Goal: Task Accomplishment & Management: Complete application form

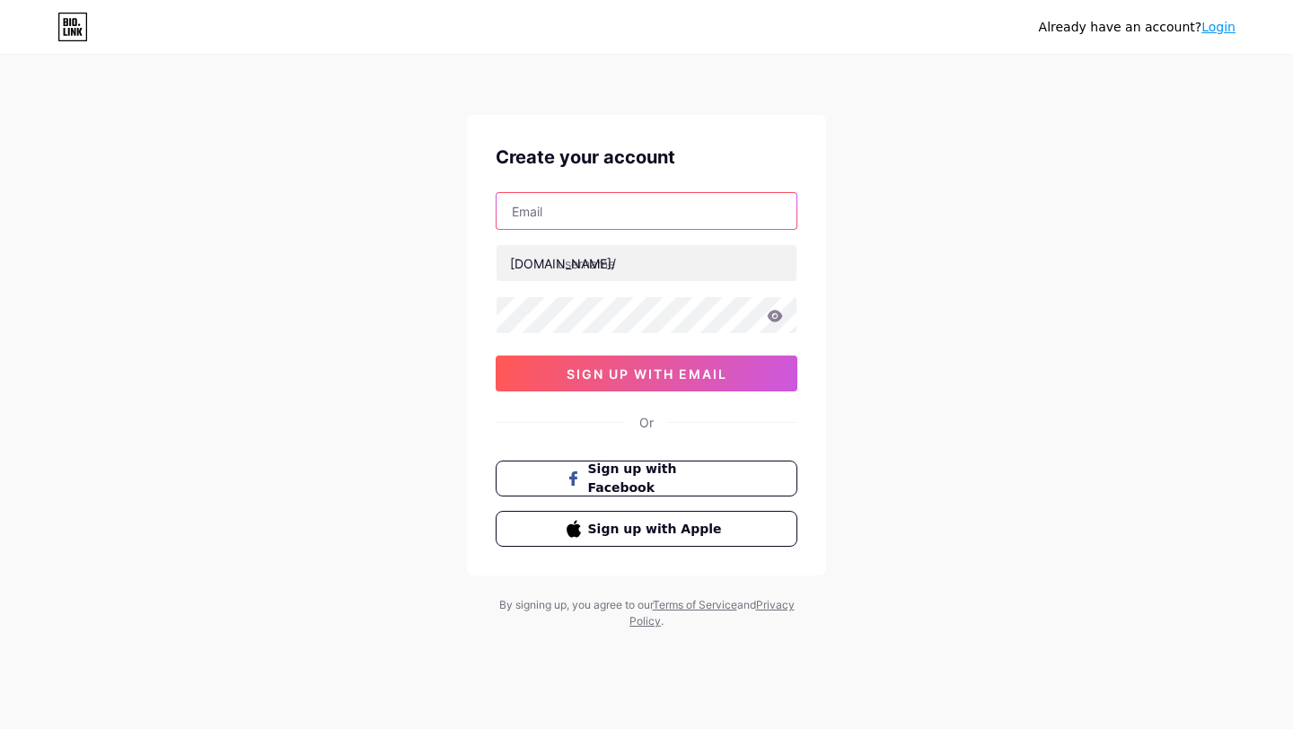
click at [593, 221] on input "text" at bounding box center [646, 211] width 300 height 36
type input "rdns.info@gmail.com"
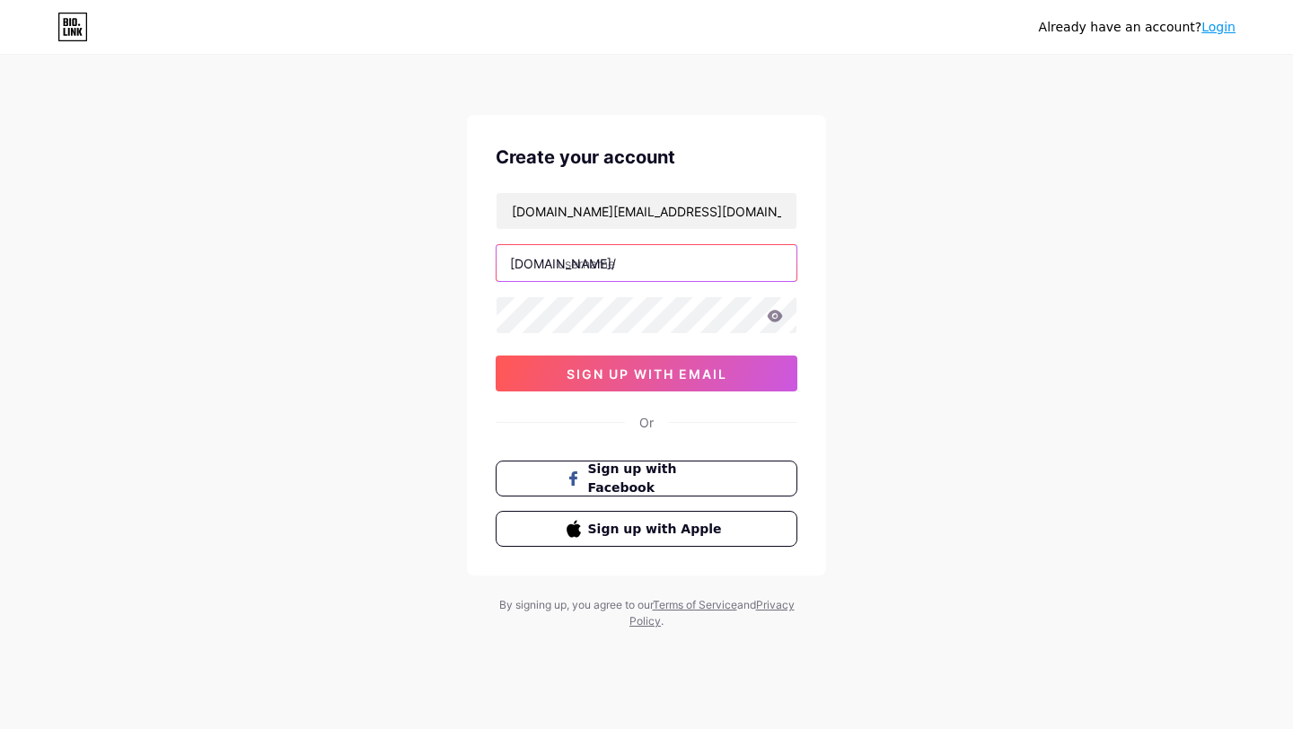
click at [618, 261] on input "text" at bounding box center [646, 263] width 300 height 36
click at [775, 318] on icon at bounding box center [775, 316] width 16 height 13
click at [777, 318] on icon at bounding box center [775, 316] width 15 height 12
click at [1043, 247] on div "Already have an account? Login Create your account rdns.info@gmail.com bio.link…" at bounding box center [646, 343] width 1293 height 687
click at [607, 265] on input "racines_rdns" at bounding box center [646, 263] width 300 height 36
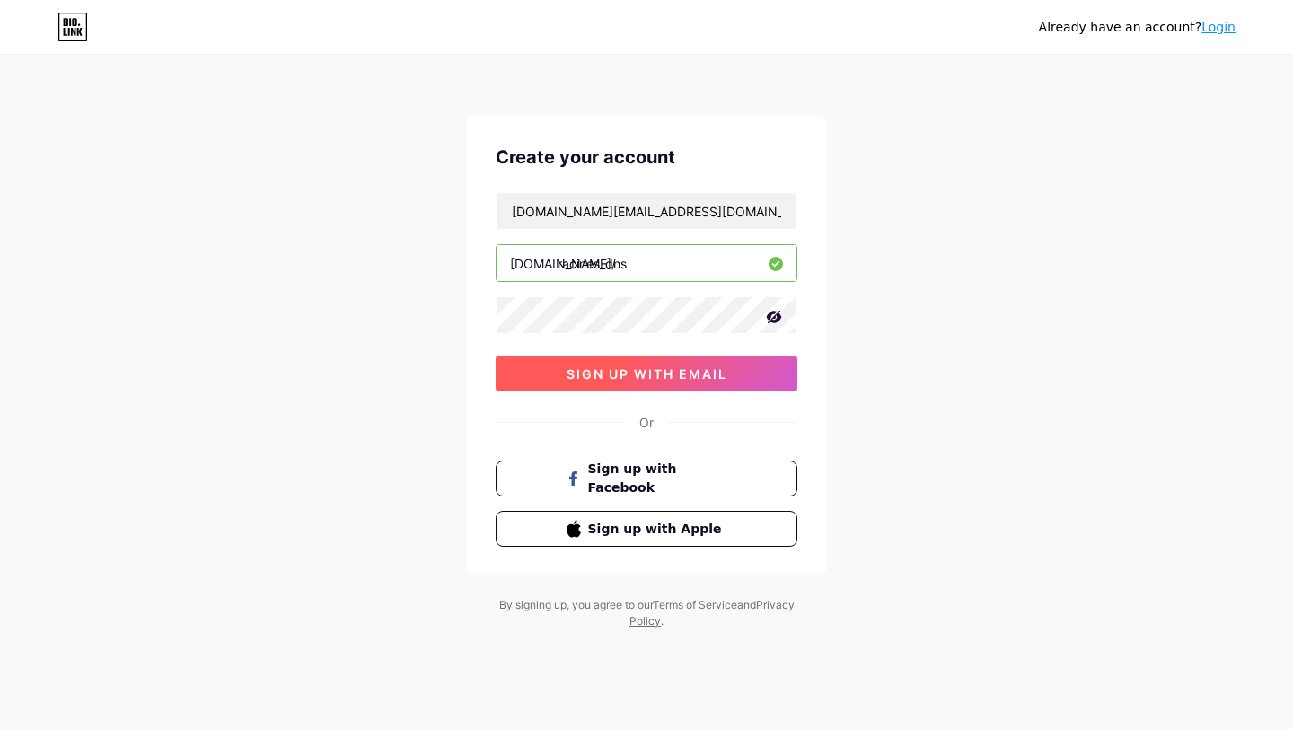
type input "racines_dns"
click at [724, 377] on span "sign up with email" at bounding box center [646, 373] width 161 height 15
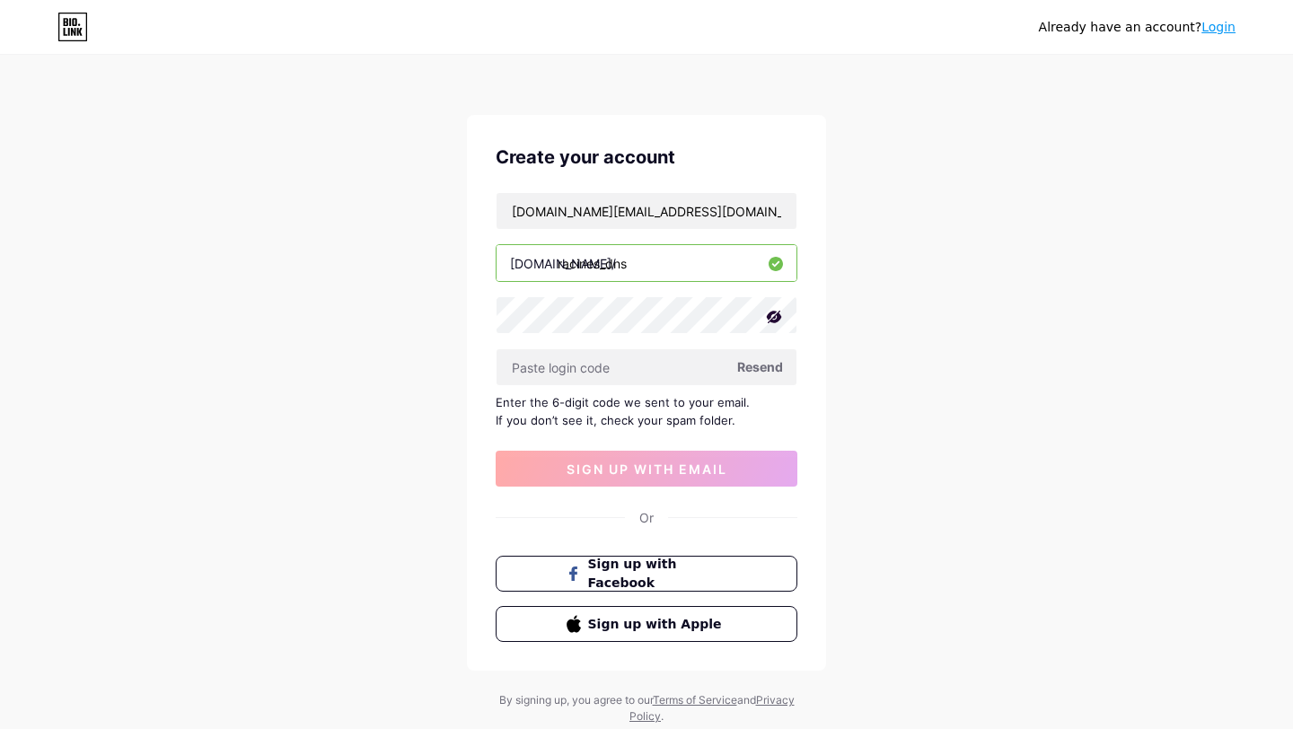
click at [600, 258] on input "racines_dns" at bounding box center [646, 263] width 300 height 36
